Goal: Navigation & Orientation: Go to known website

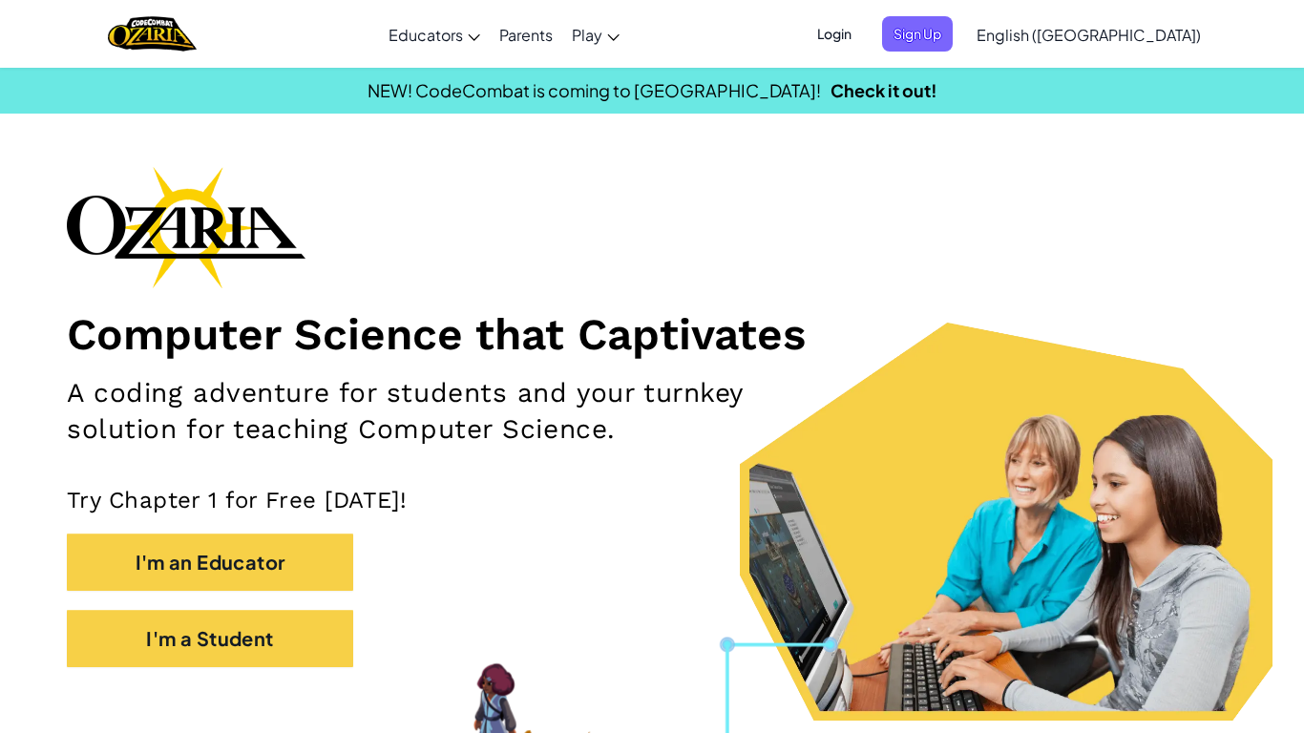
click at [825, 314] on h1 "Computer Science that Captivates" at bounding box center [652, 333] width 1170 height 53
click at [863, 26] on span "Login" at bounding box center [834, 33] width 57 height 35
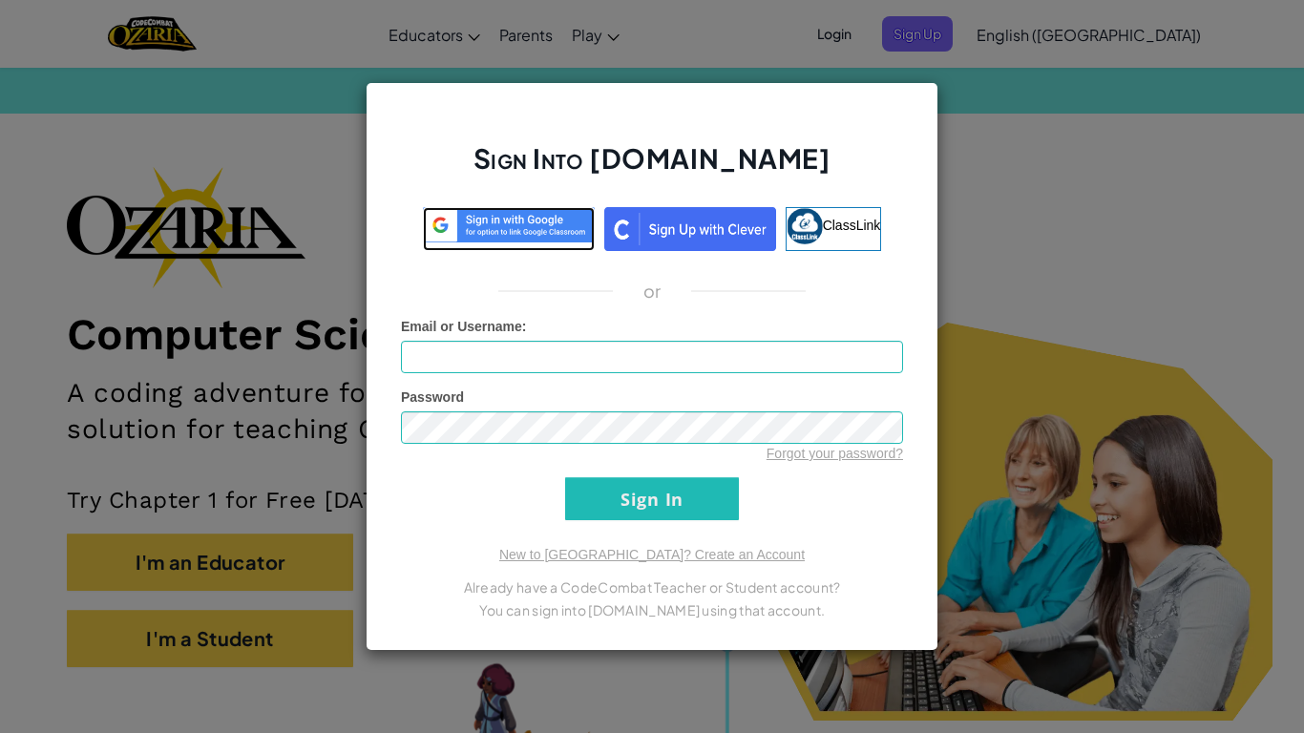
click at [543, 213] on img at bounding box center [509, 224] width 172 height 35
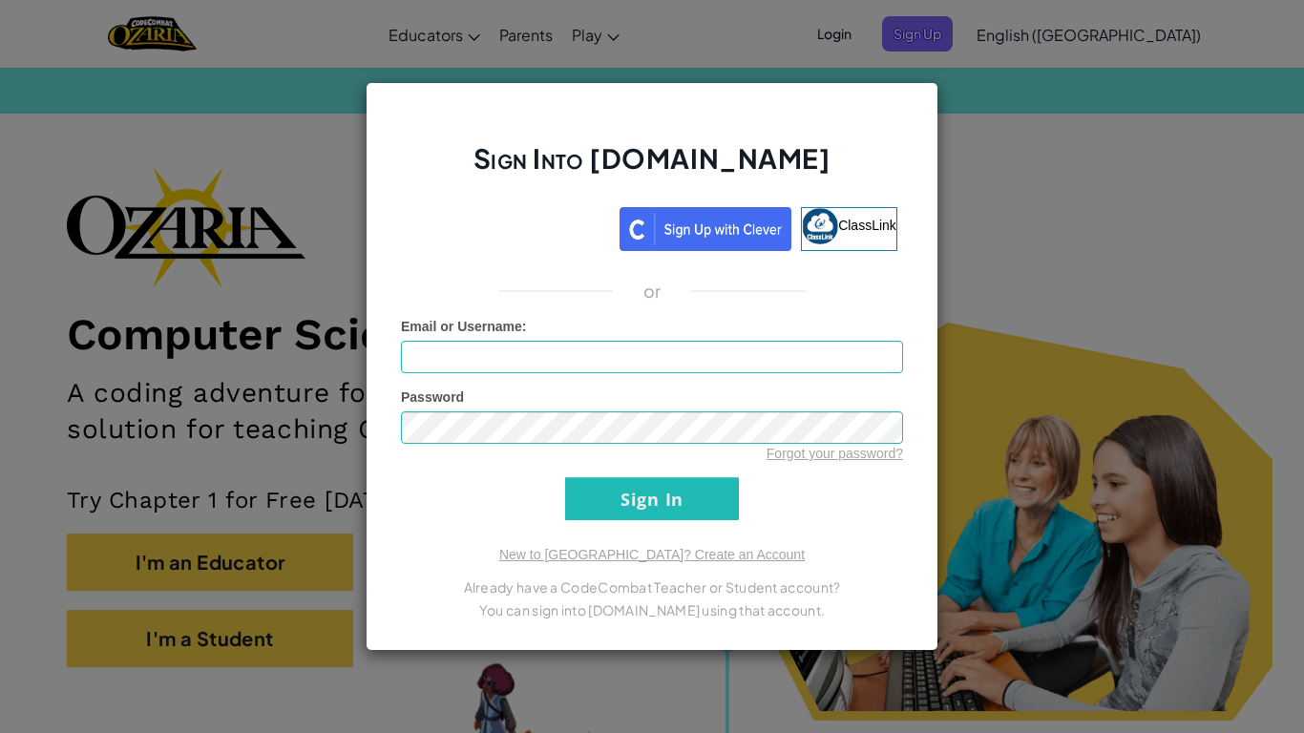
click at [1098, 105] on div "Sign Into [DOMAIN_NAME] ClassLink or Unknown Error Email or Username : Password…" at bounding box center [652, 366] width 1304 height 733
